Goal: Check status: Check status

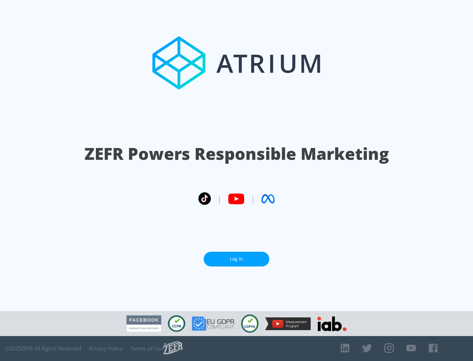
click at [237, 257] on link "Log In" at bounding box center [237, 259] width 66 height 15
